Goal: Task Accomplishment & Management: Use online tool/utility

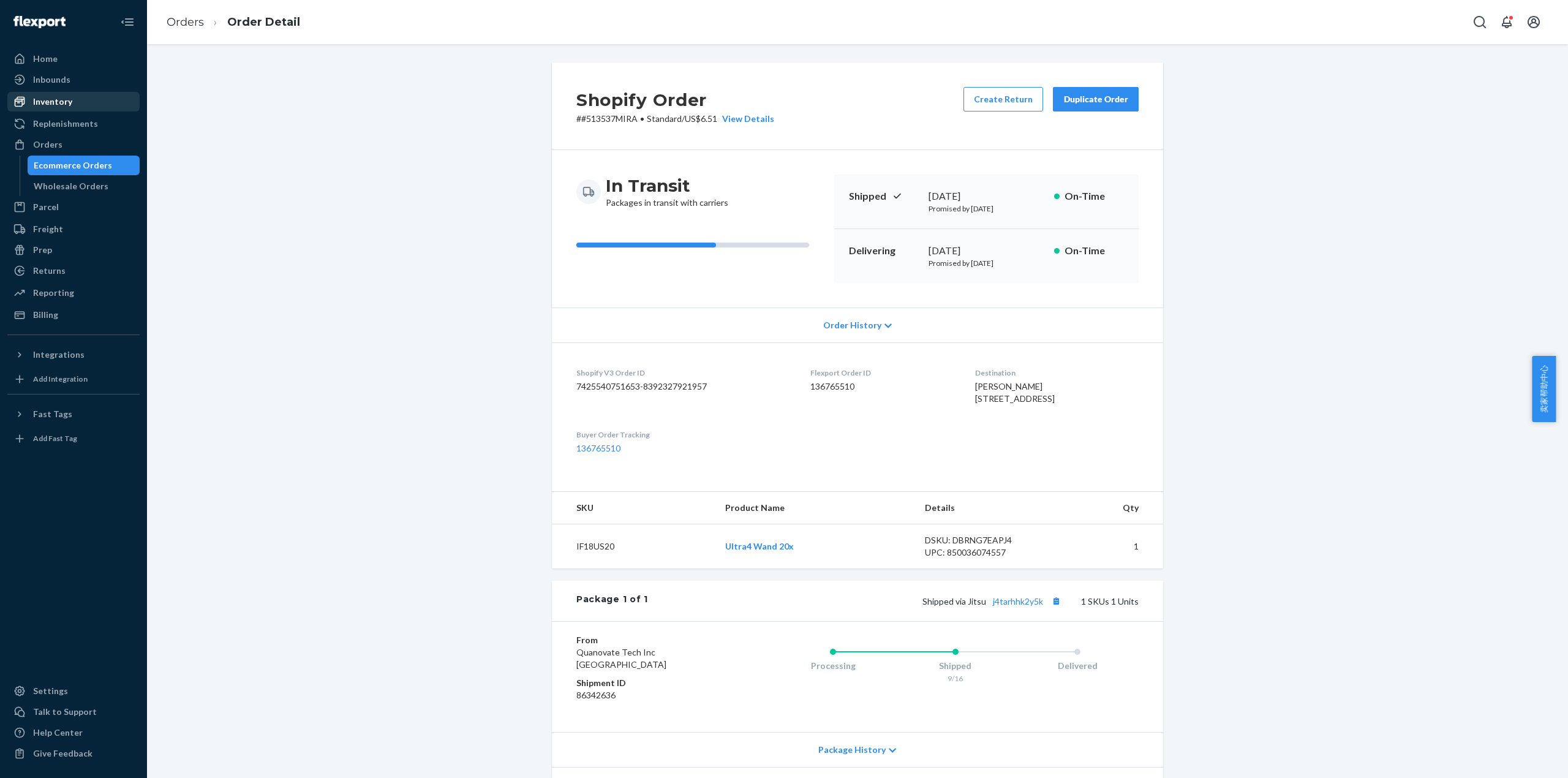
scroll to position [48, 0]
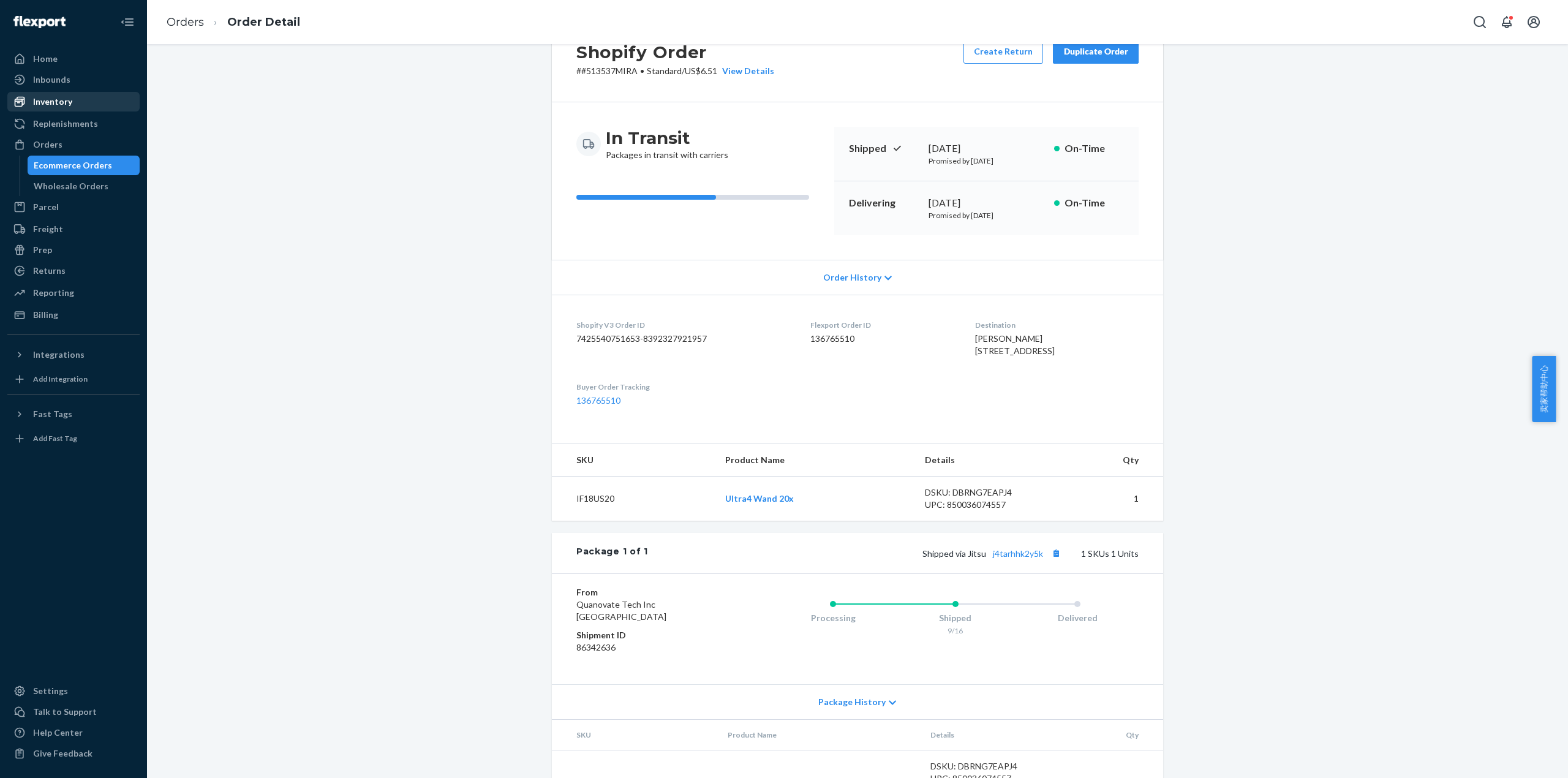
click at [48, 93] on div "Inventory" at bounding box center [73, 102] width 130 height 18
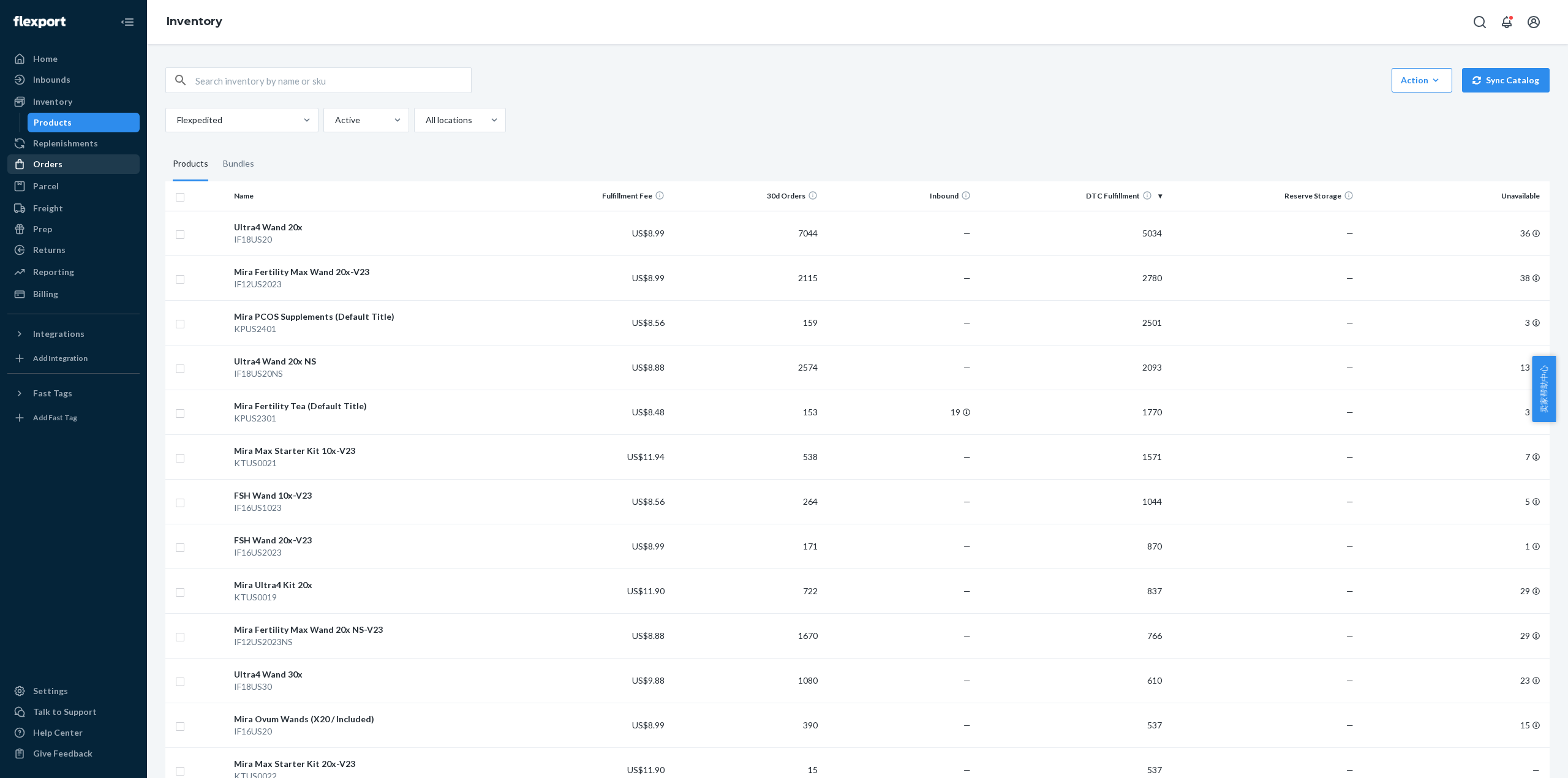
click at [81, 158] on div "Orders" at bounding box center [73, 164] width 130 height 18
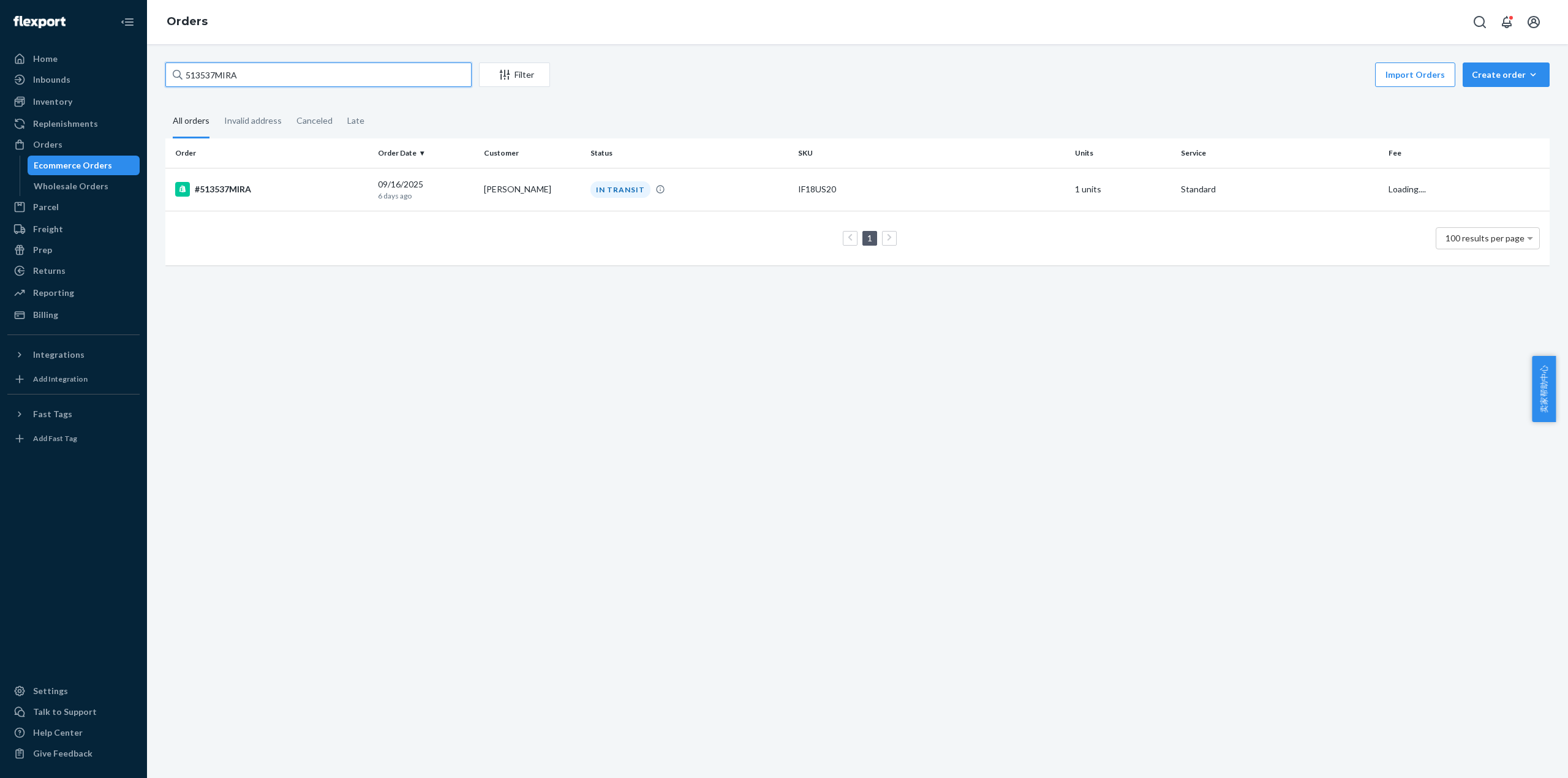
click at [177, 80] on div "513537MIRA" at bounding box center [318, 74] width 306 height 25
paste input "6815"
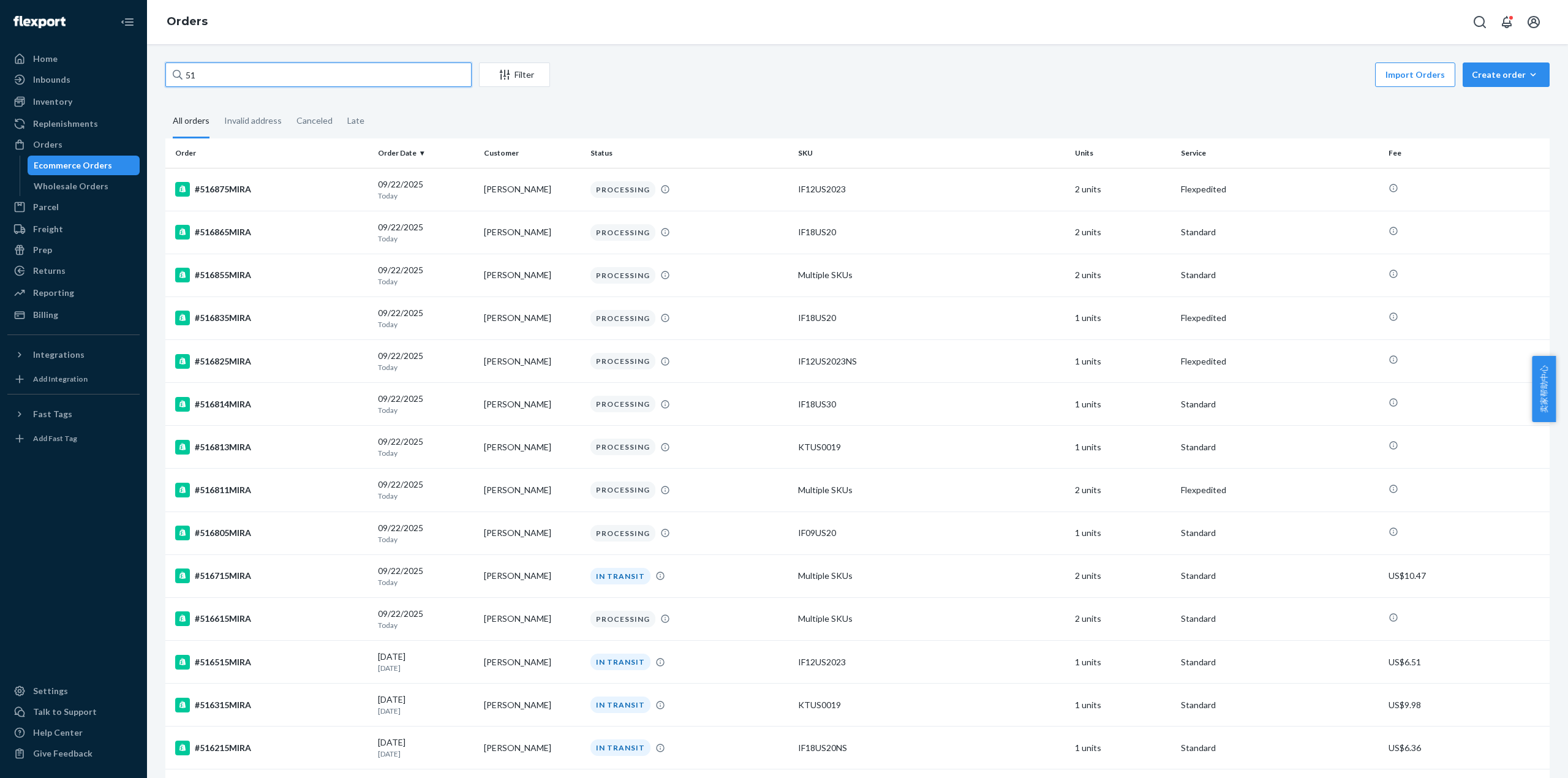
type input "5"
click at [332, 74] on input "text" at bounding box center [318, 74] width 306 height 25
paste input "501131MIRA"
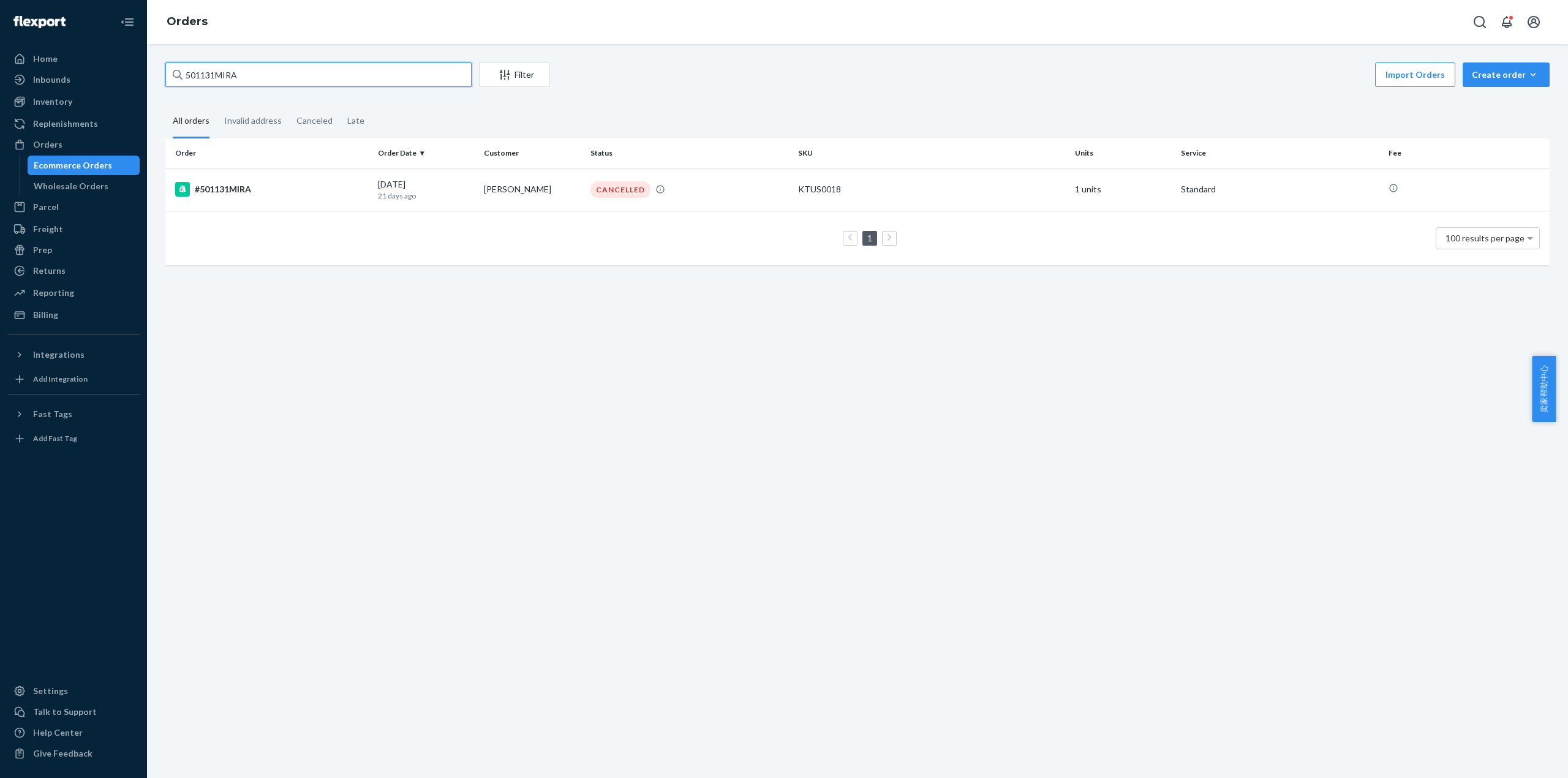
type input "501131MIRA"
click at [237, 164] on th "Order" at bounding box center [269, 153] width 207 height 29
click at [241, 189] on div "#501131MIRA" at bounding box center [272, 189] width 193 height 14
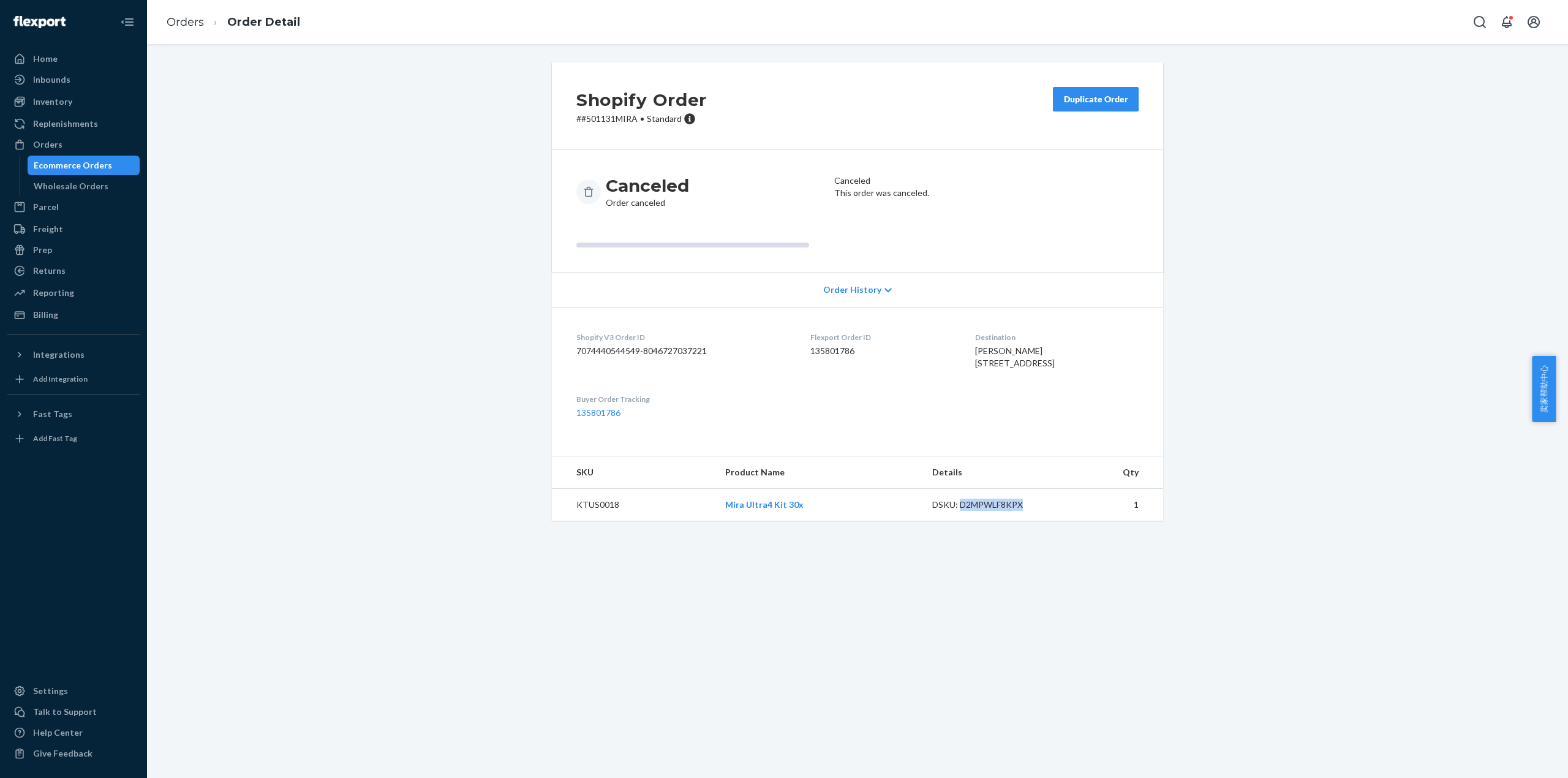
drag, startPoint x: 953, startPoint y: 532, endPoint x: 1014, endPoint y: 532, distance: 61.0
click at [1014, 511] on div "DSKU: D2MPWLF8KPX" at bounding box center [989, 504] width 115 height 12
copy div "D2MPWLF8KPX"
click at [197, 21] on link "Orders" at bounding box center [185, 22] width 37 height 14
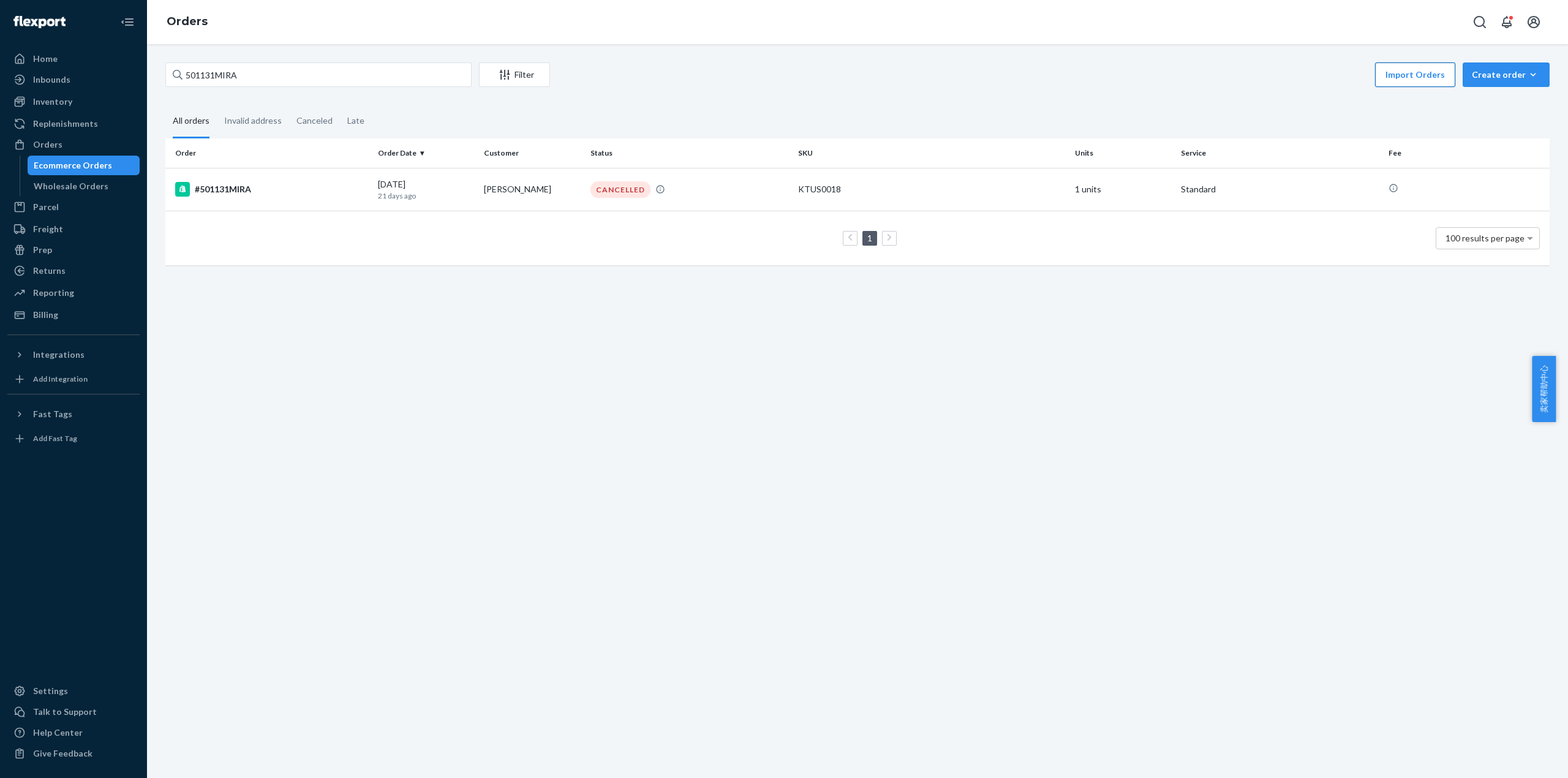
click at [1397, 77] on button "Import Orders" at bounding box center [1415, 74] width 81 height 25
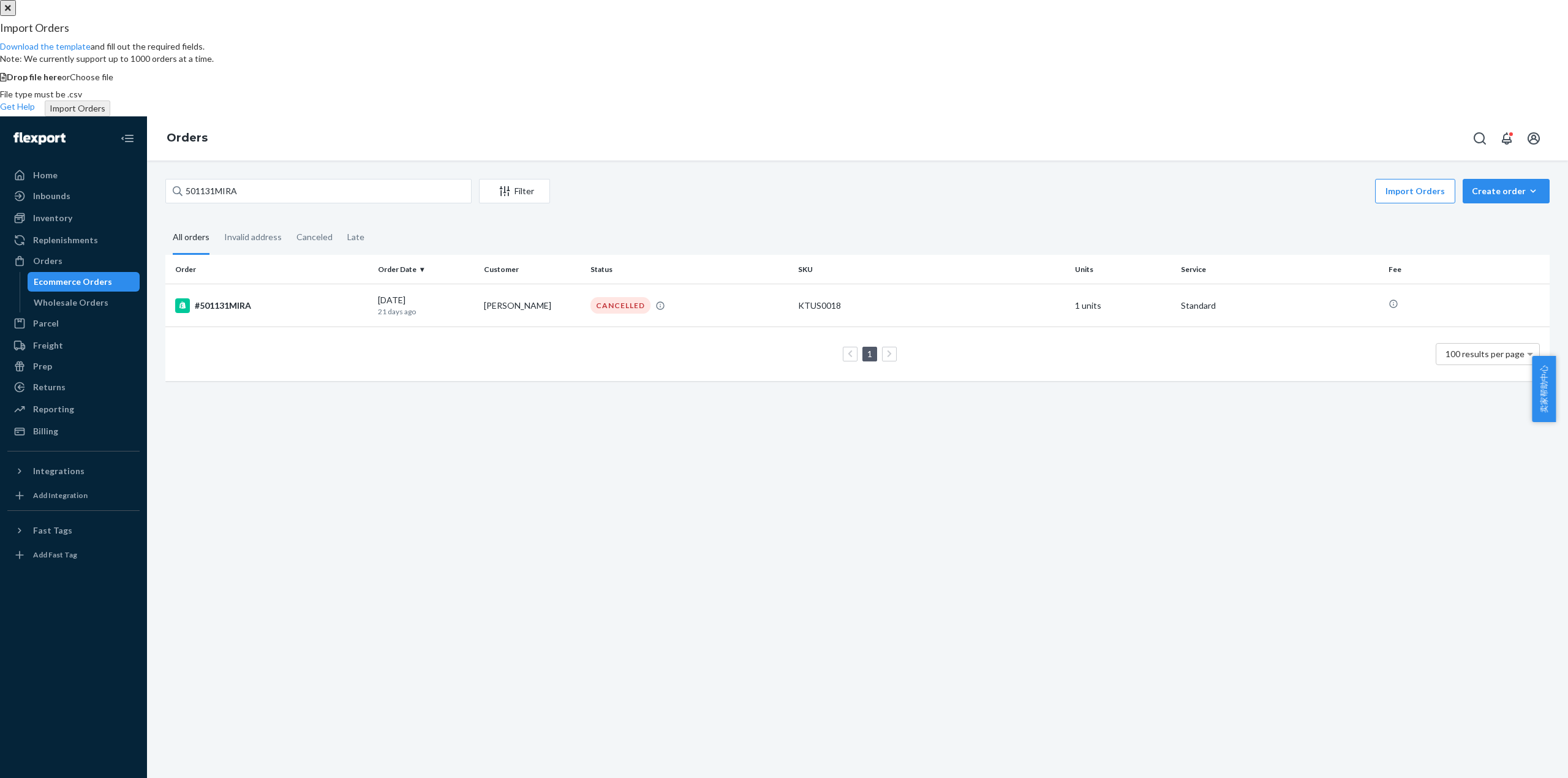
click at [113, 82] on span "Choose file" at bounding box center [92, 77] width 44 height 10
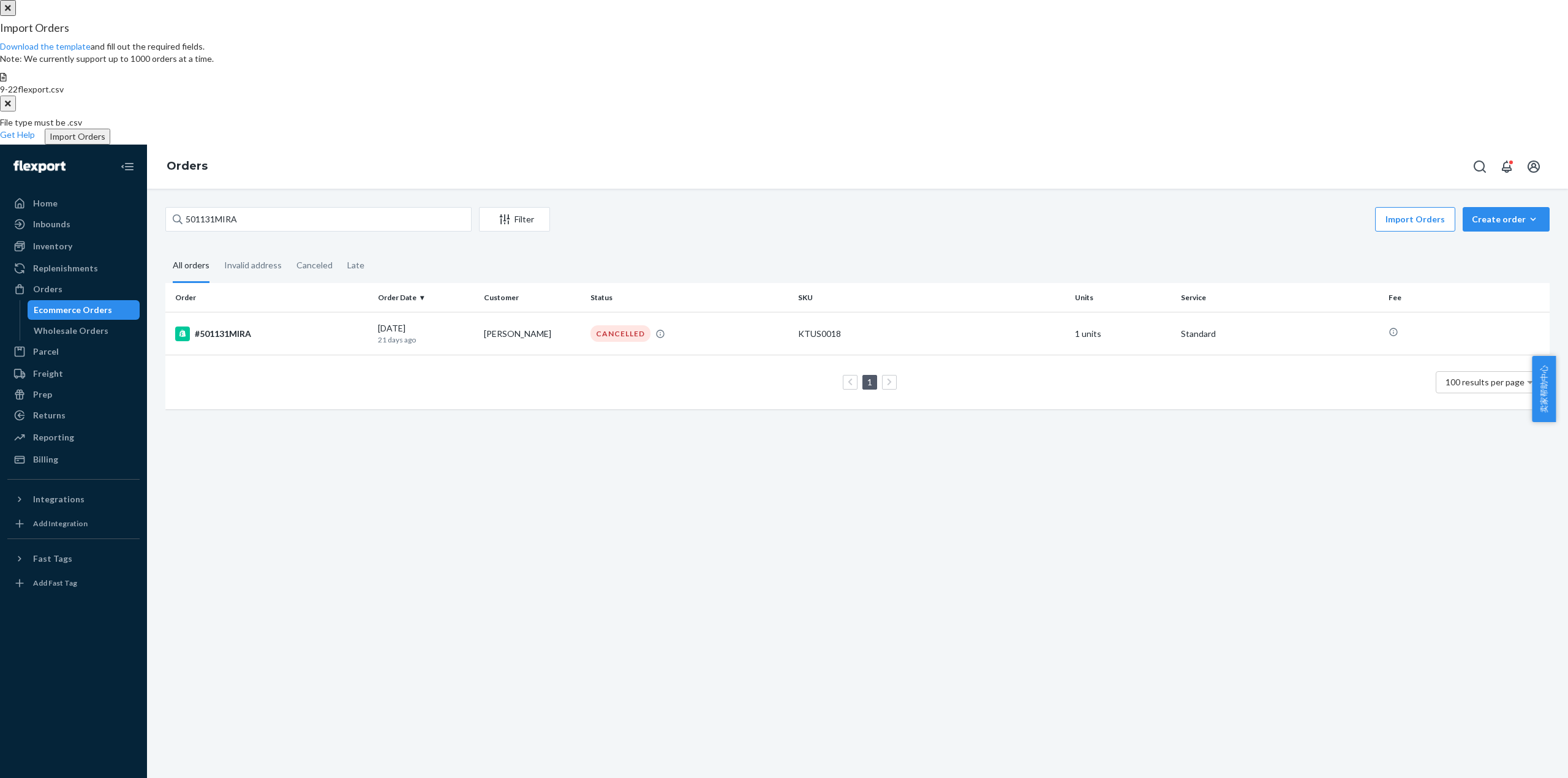
click at [110, 144] on button "Import Orders" at bounding box center [77, 136] width 65 height 16
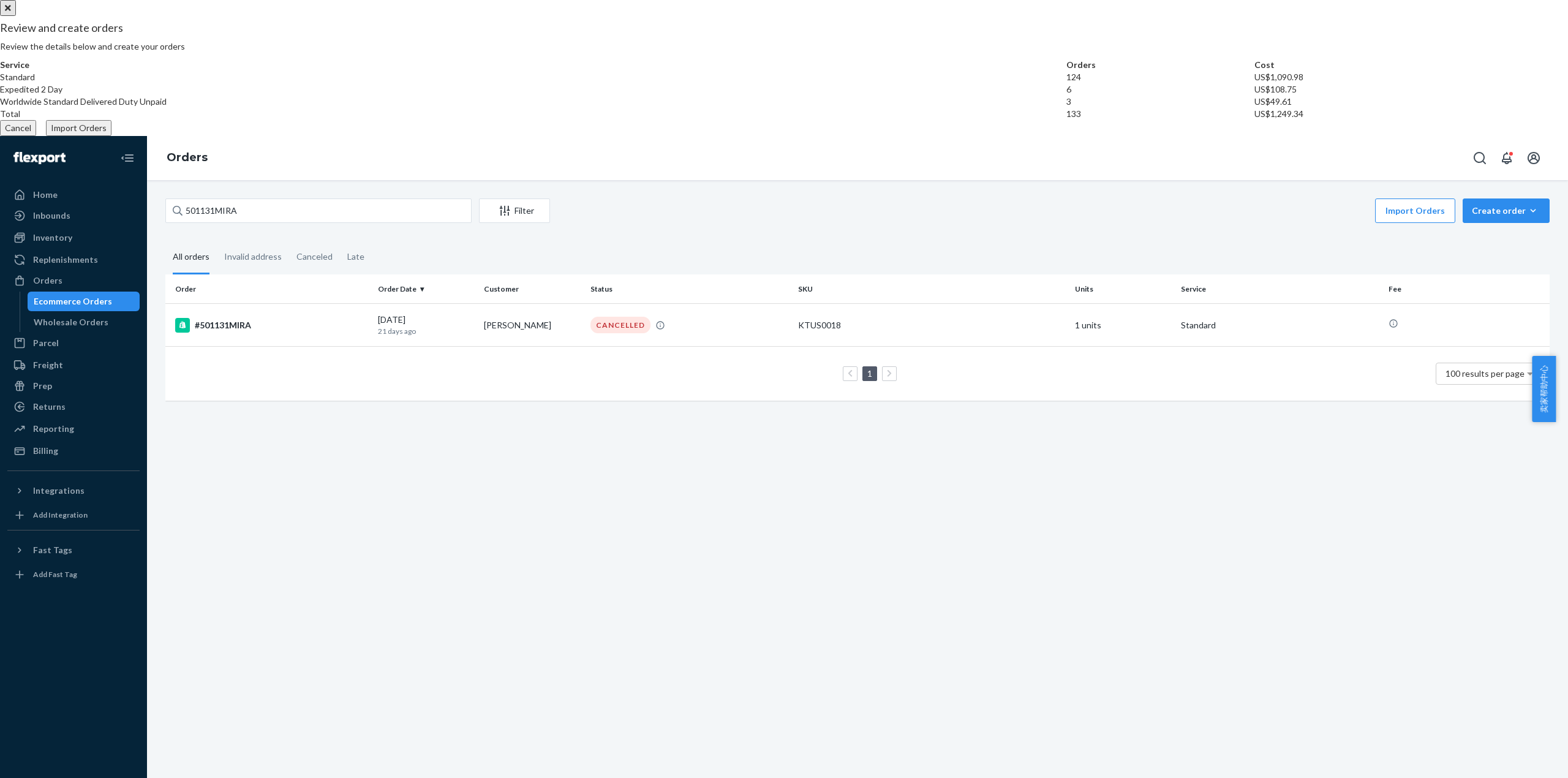
click at [112, 136] on button "Import Orders" at bounding box center [79, 128] width 65 height 16
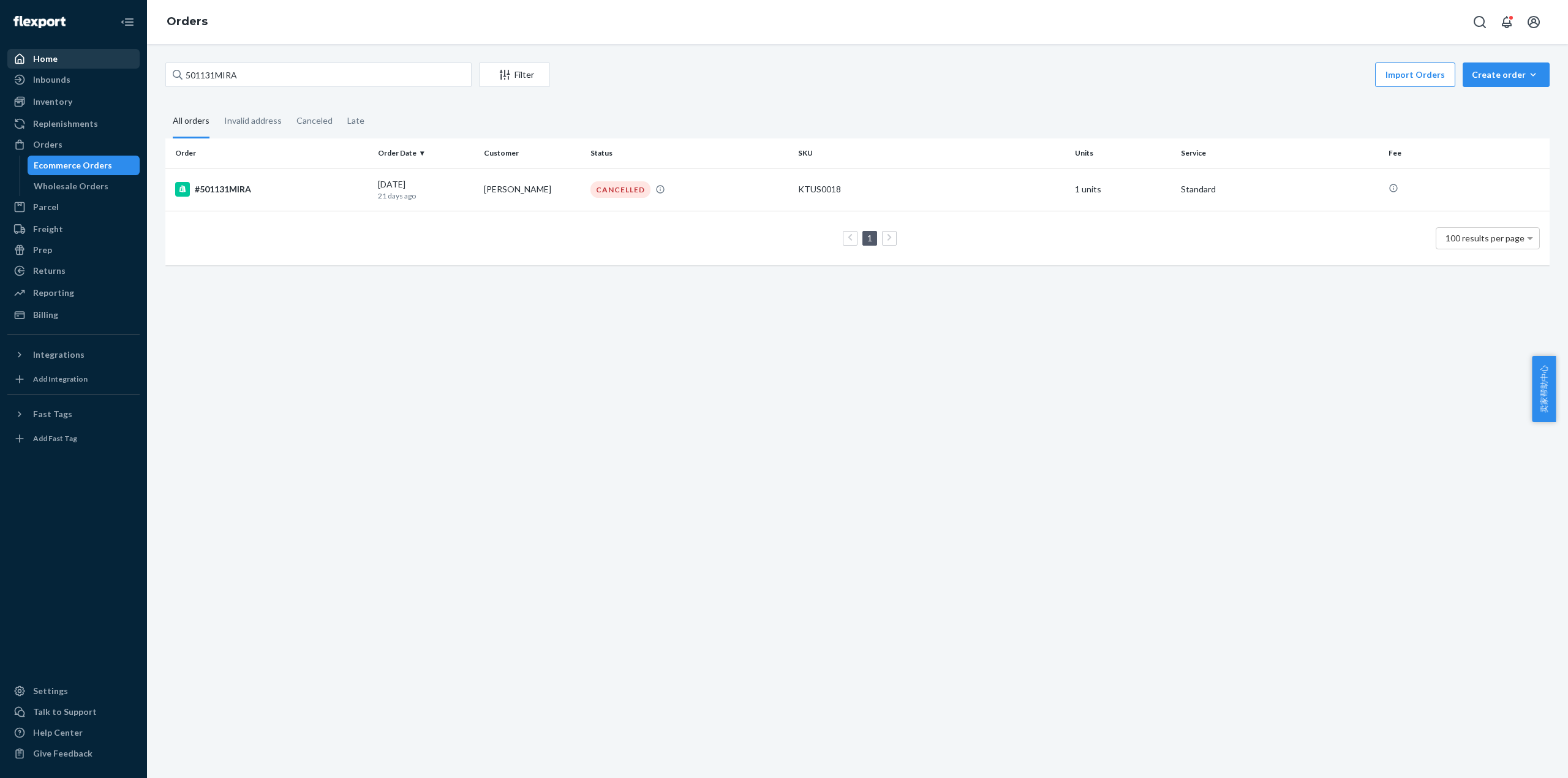
click at [49, 57] on div "Home" at bounding box center [45, 58] width 25 height 12
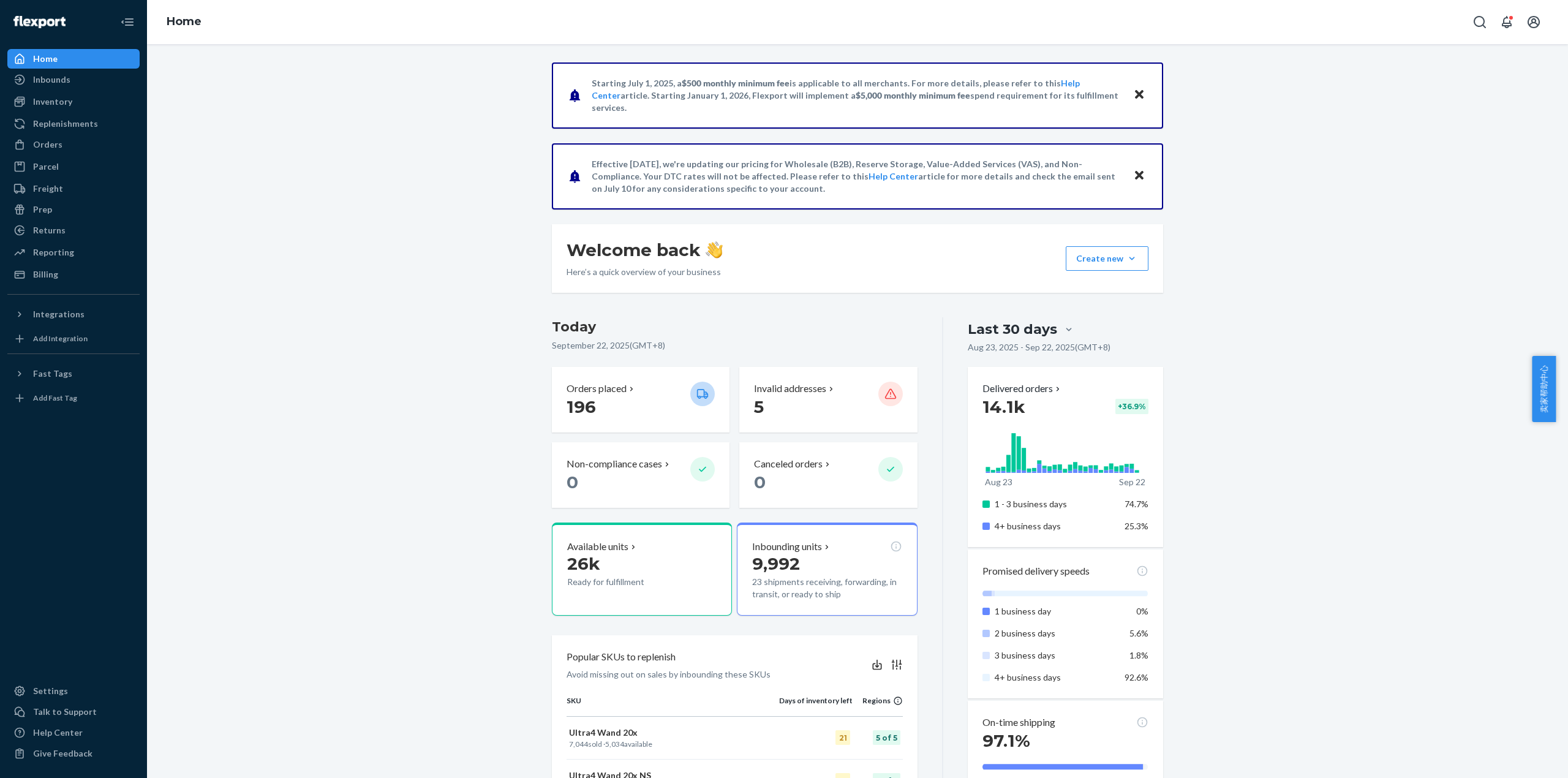
click at [605, 388] on p "Orders placed" at bounding box center [596, 389] width 60 height 14
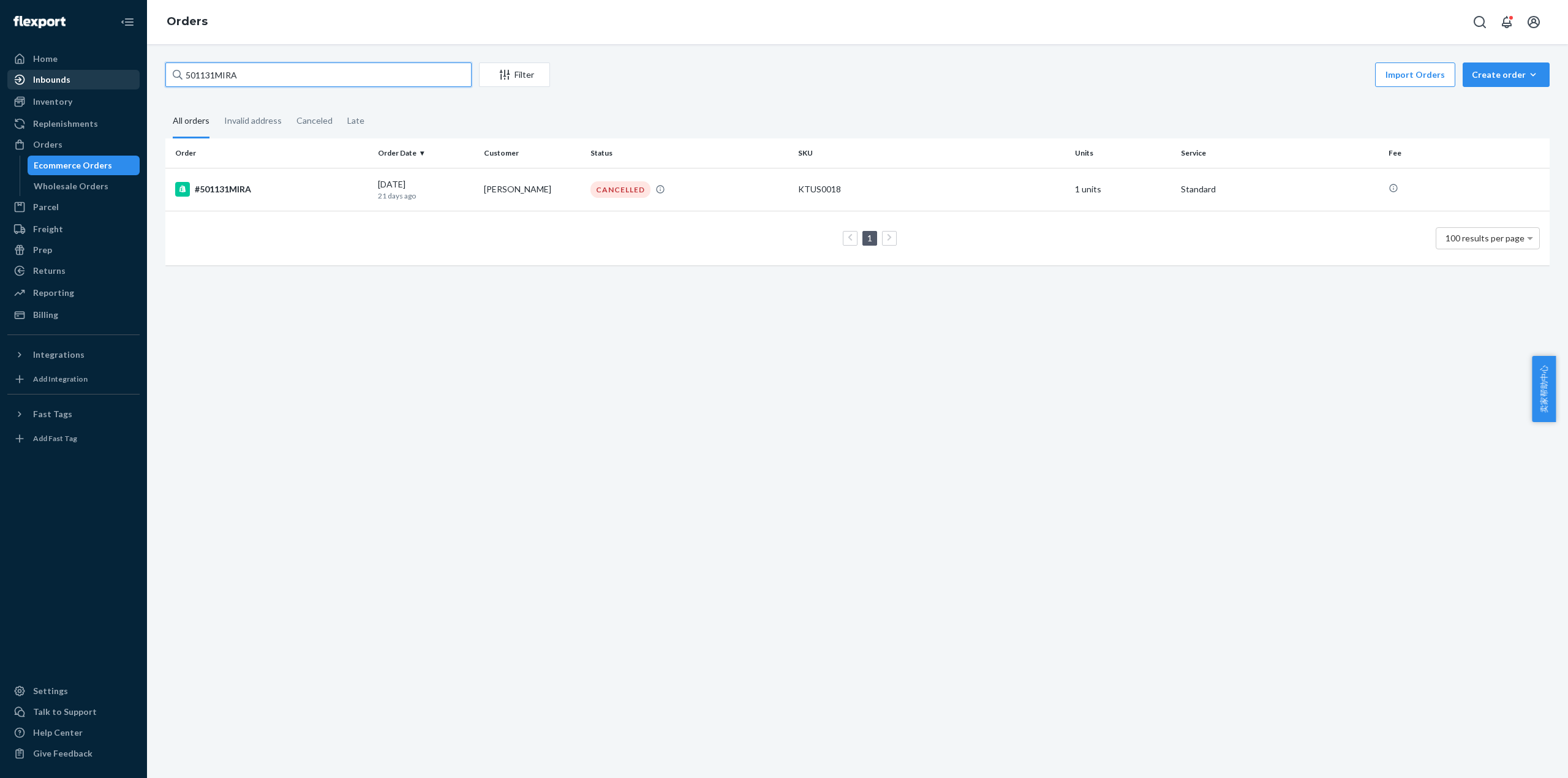
drag, startPoint x: 257, startPoint y: 70, endPoint x: 123, endPoint y: 71, distance: 134.0
click at [123, 71] on div "Home Inbounds Shipping Plans Problems Inventory Products Replenishments Orders …" at bounding box center [784, 389] width 1568 height 778
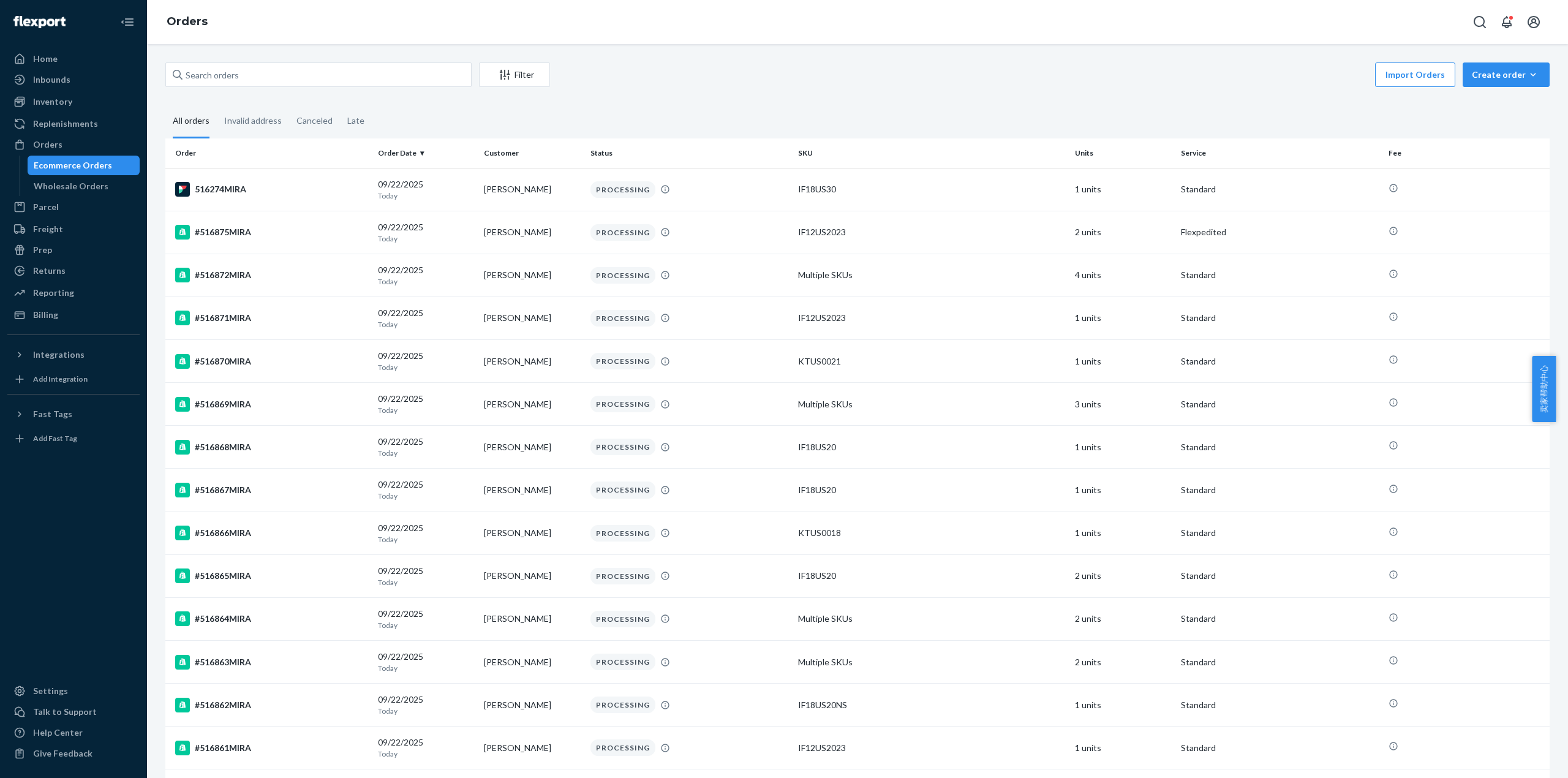
click at [187, 121] on div "All orders" at bounding box center [191, 121] width 37 height 33
click at [165, 104] on input "All orders" at bounding box center [165, 104] width 0 height 0
